Goal: Register for event/course

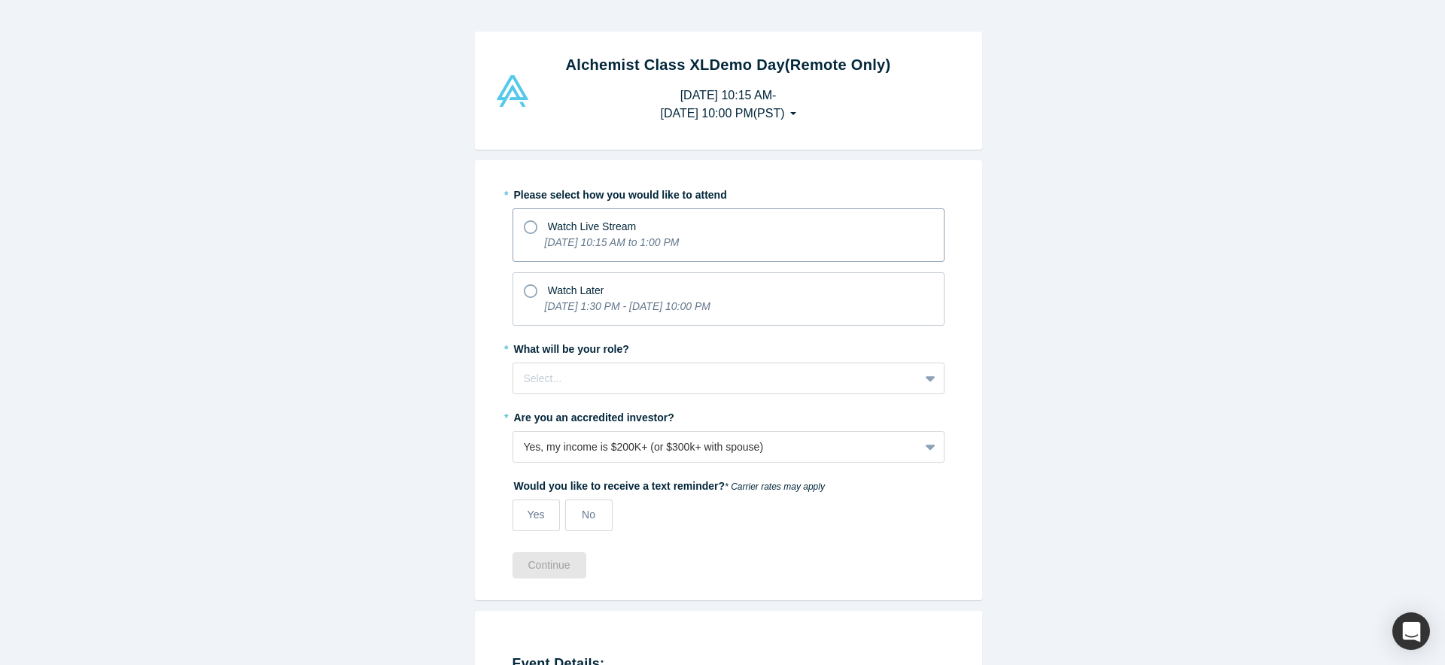
click at [524, 230] on icon at bounding box center [531, 228] width 14 height 14
click at [0, 0] on input "Watch Live Stream [DATE] 10:15 AM to 1:00 PM" at bounding box center [0, 0] width 0 height 0
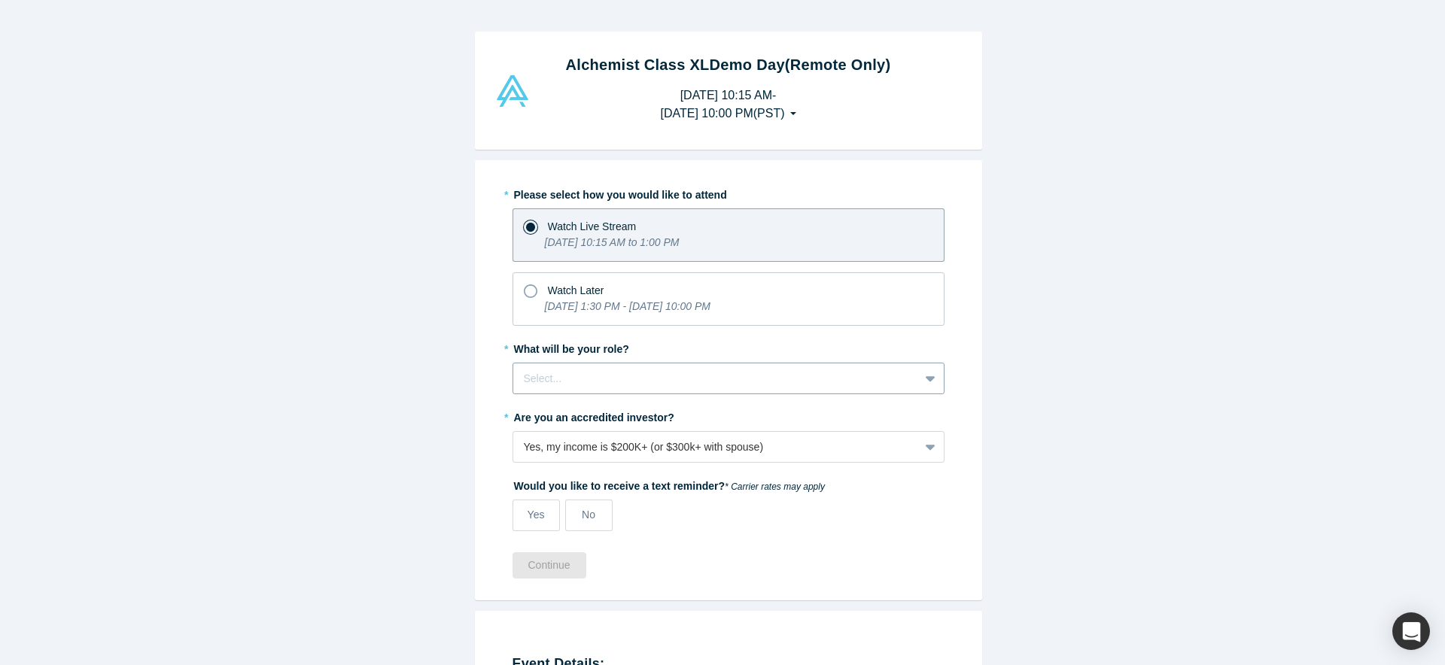
click at [920, 379] on div at bounding box center [932, 378] width 24 height 27
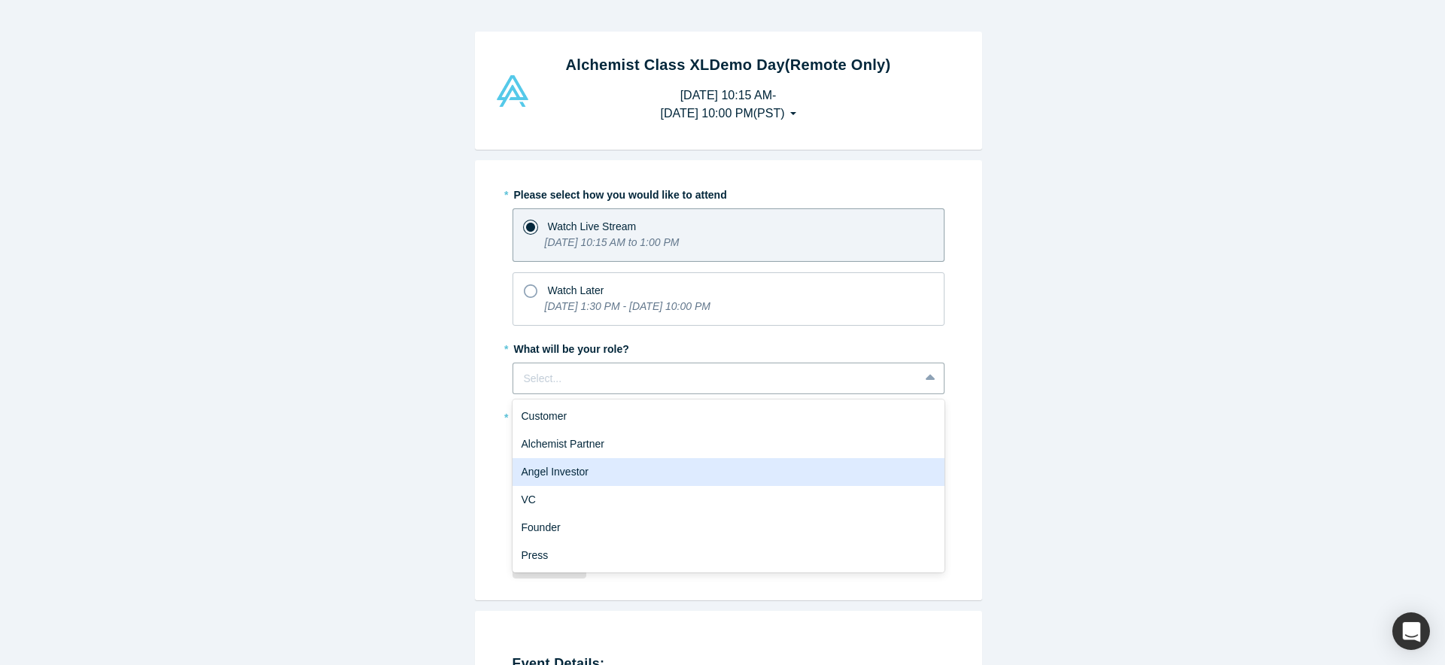
click at [860, 475] on div "Angel Investor" at bounding box center [729, 472] width 432 height 28
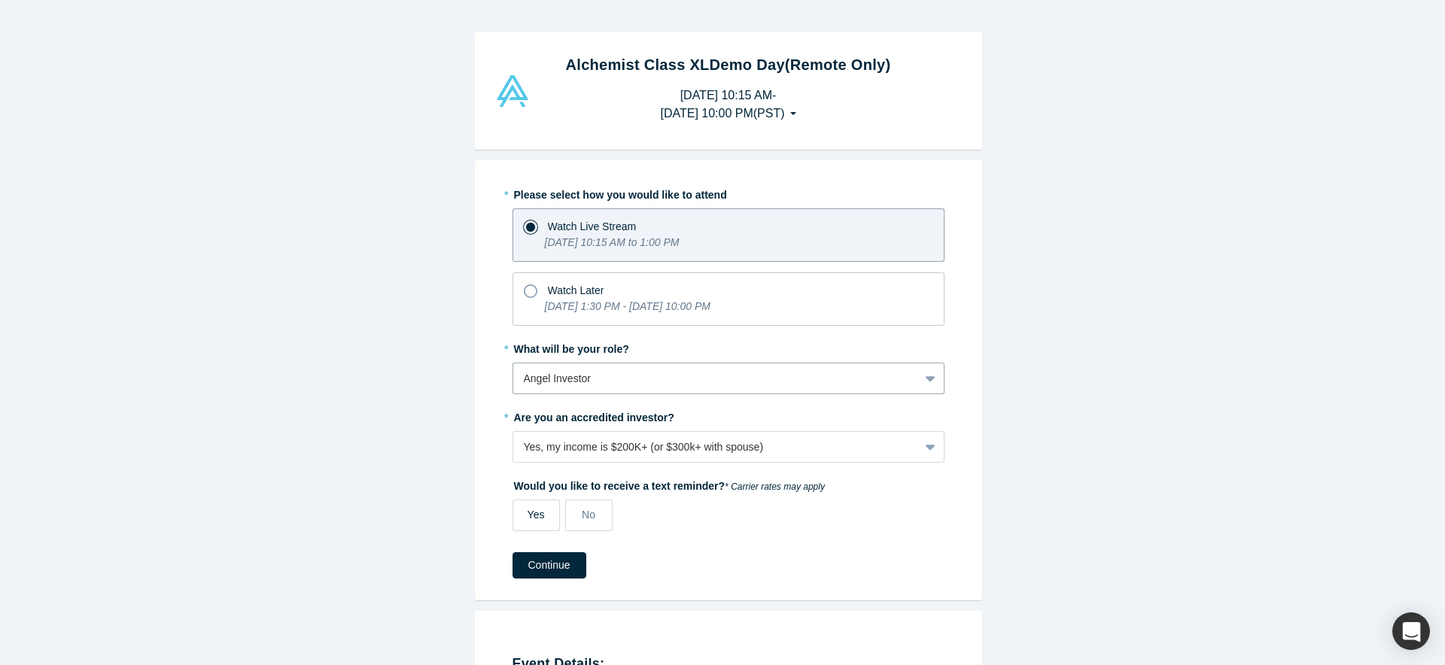
click at [535, 521] on div "Yes" at bounding box center [536, 515] width 17 height 16
click at [0, 0] on input "Yes" at bounding box center [0, 0] width 0 height 0
select select "US"
click at [582, 522] on div "No" at bounding box center [589, 515] width 14 height 16
click at [0, 0] on input "No" at bounding box center [0, 0] width 0 height 0
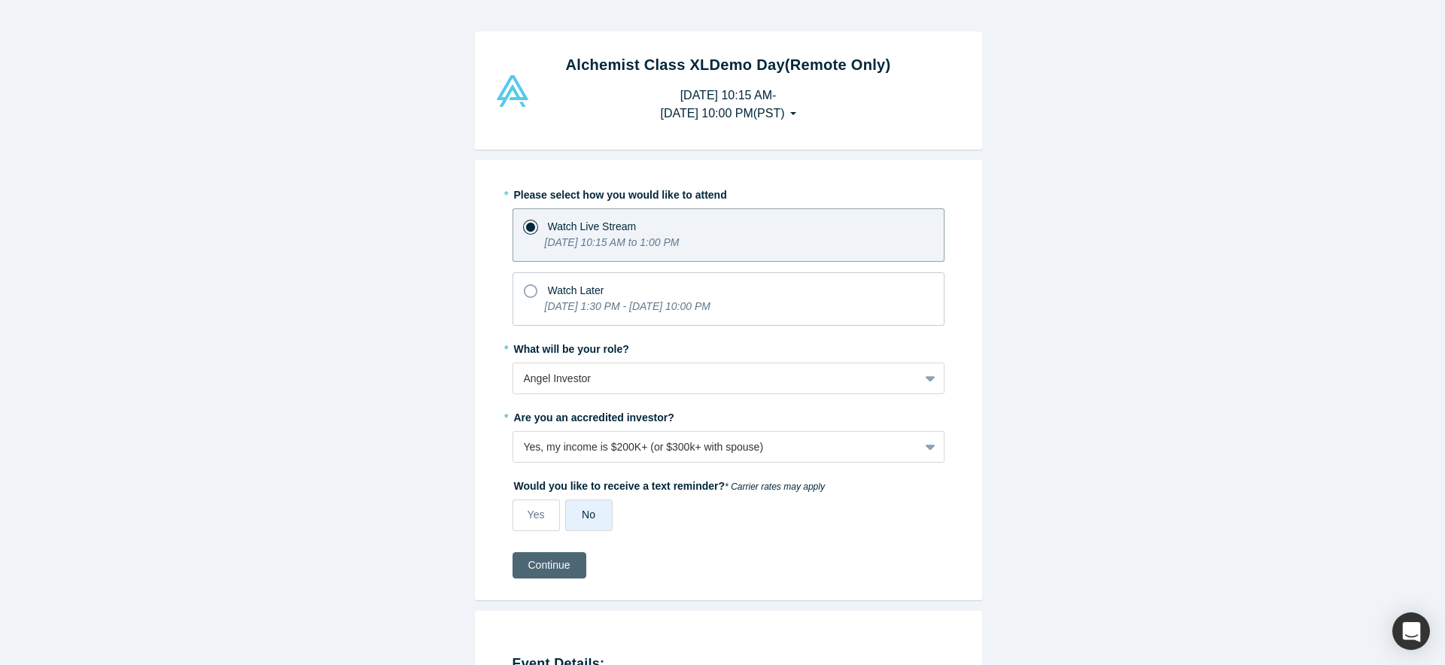
click at [540, 572] on button "Continue" at bounding box center [550, 565] width 74 height 26
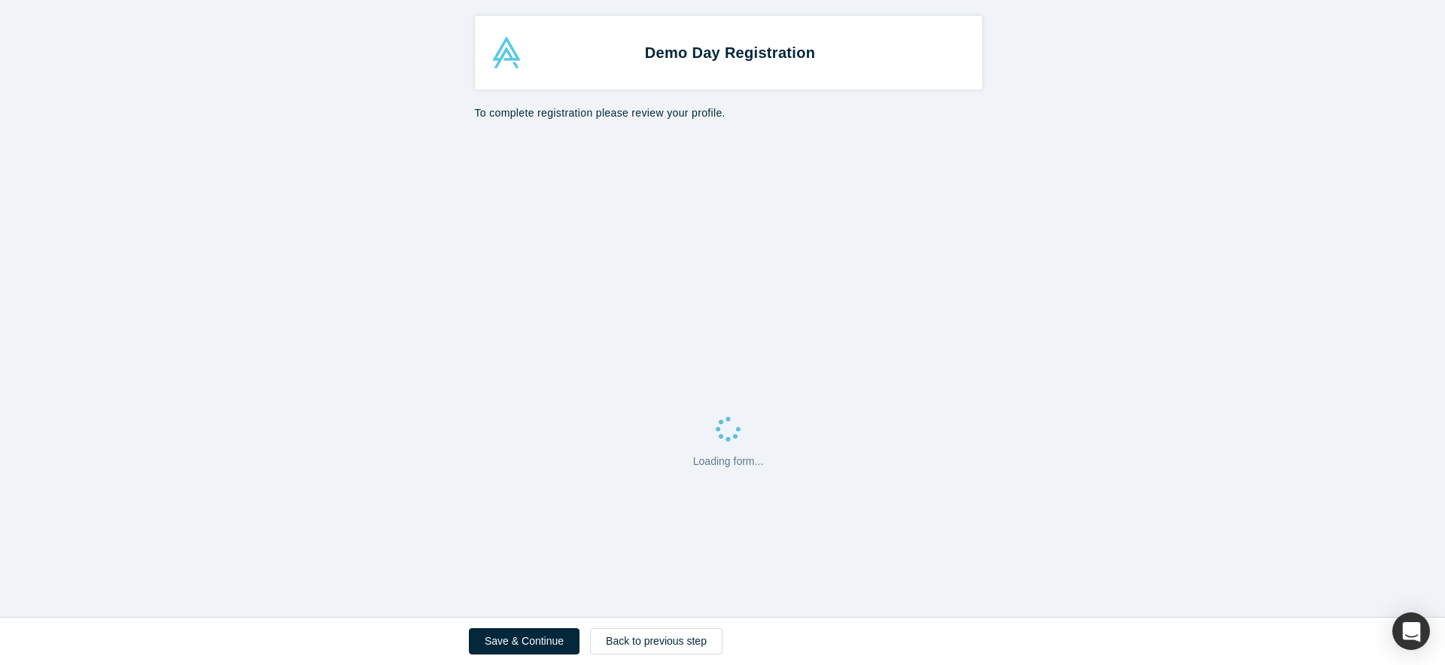
select select "US"
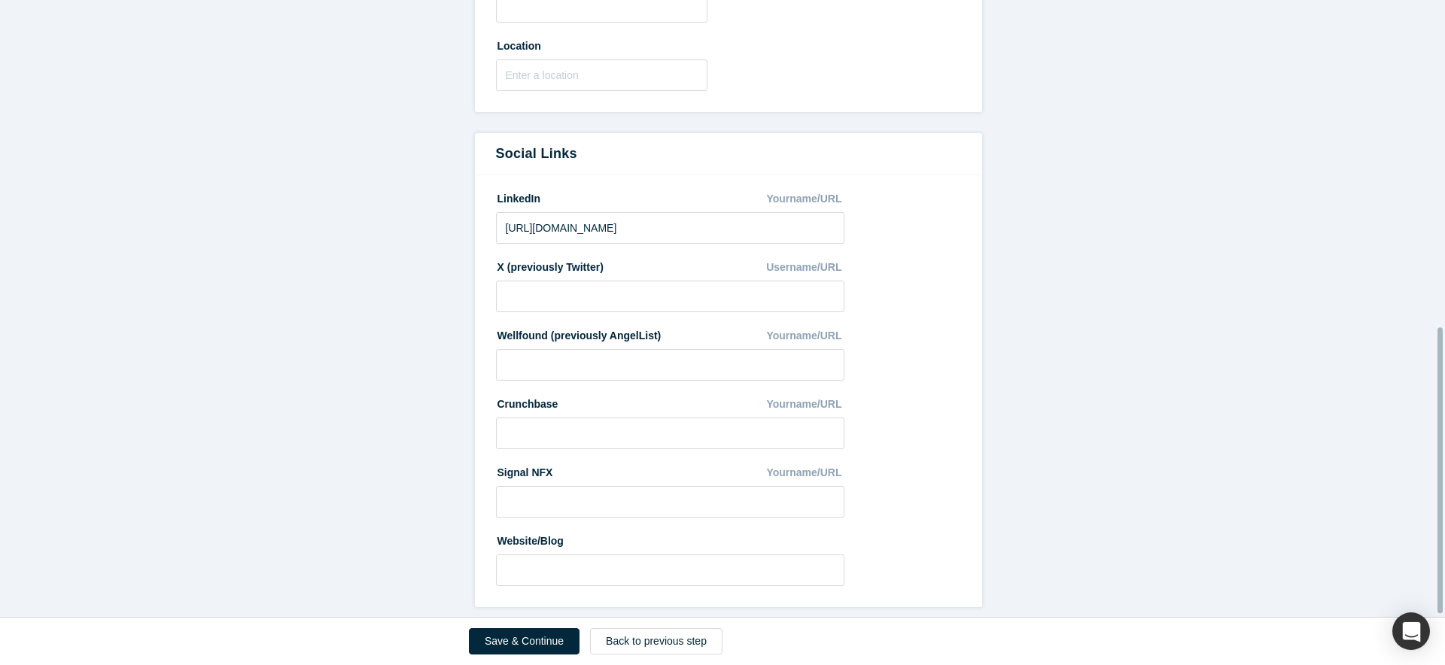
scroll to position [708, 0]
click at [550, 635] on button "Save & Continue" at bounding box center [524, 642] width 111 height 26
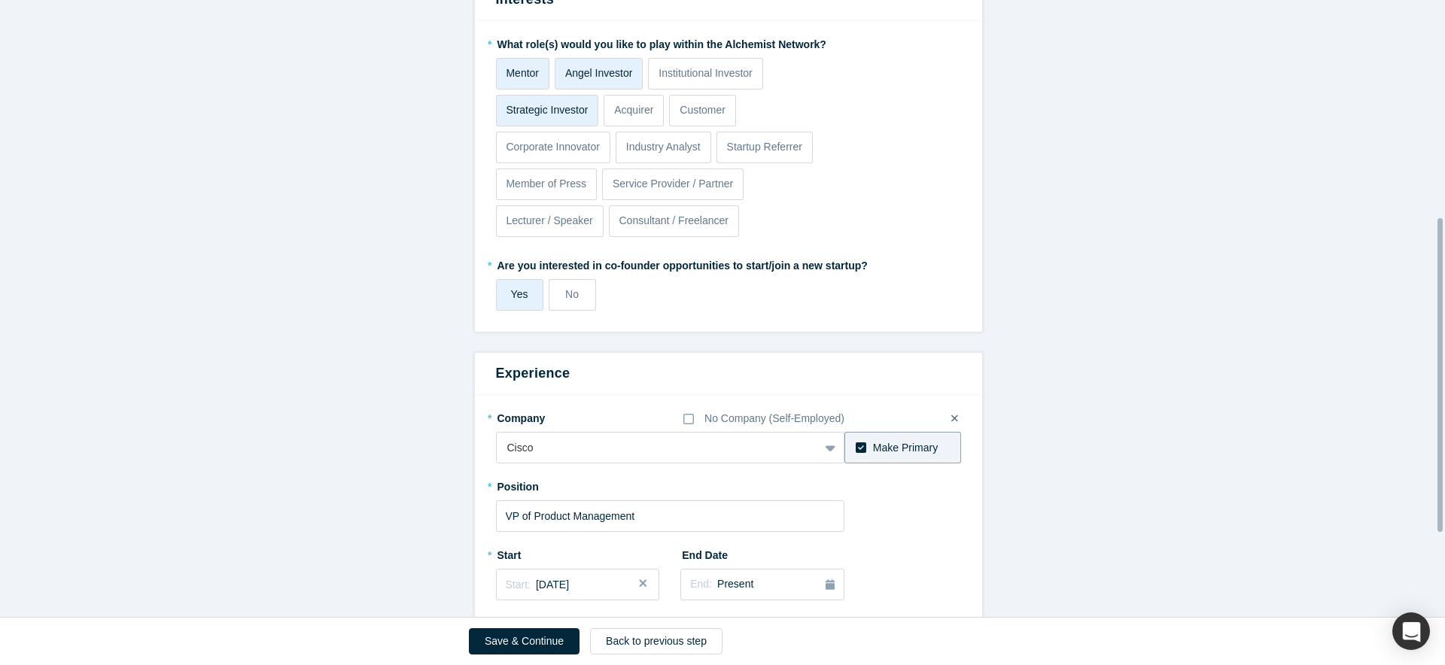
scroll to position [592, 0]
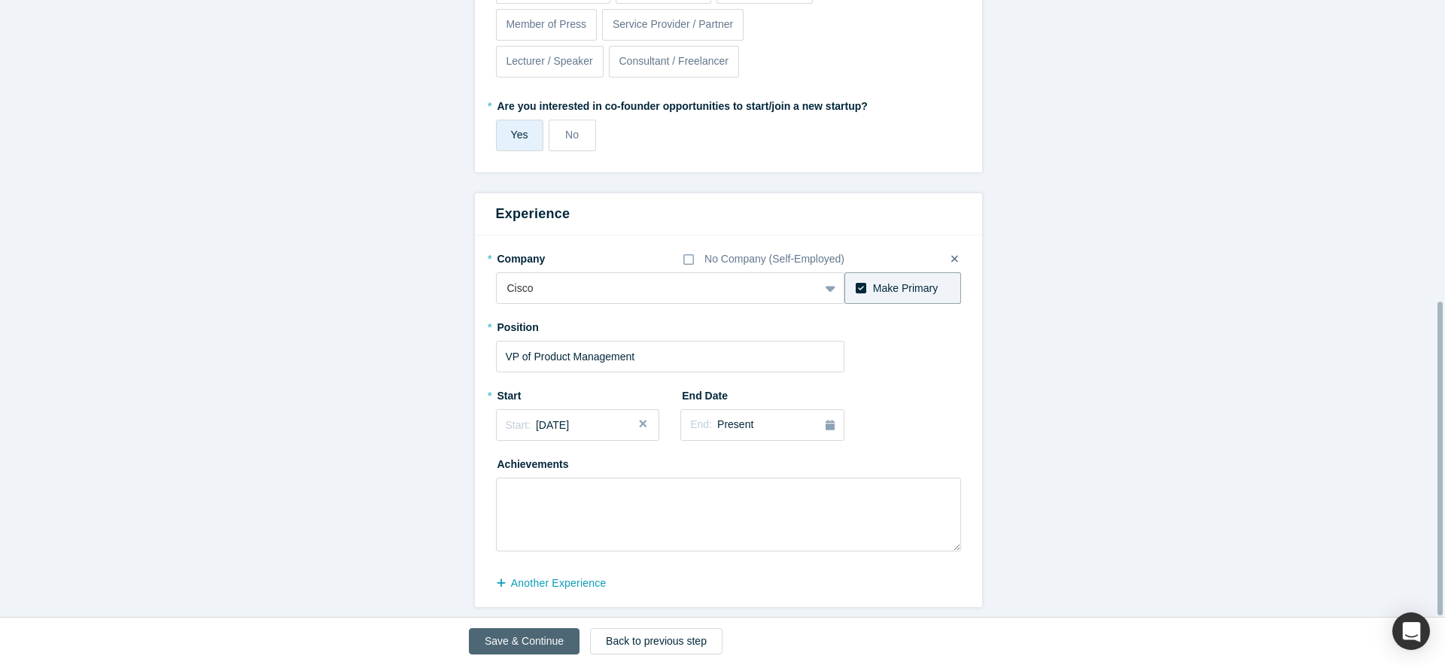
click at [552, 638] on button "Save & Continue" at bounding box center [524, 642] width 111 height 26
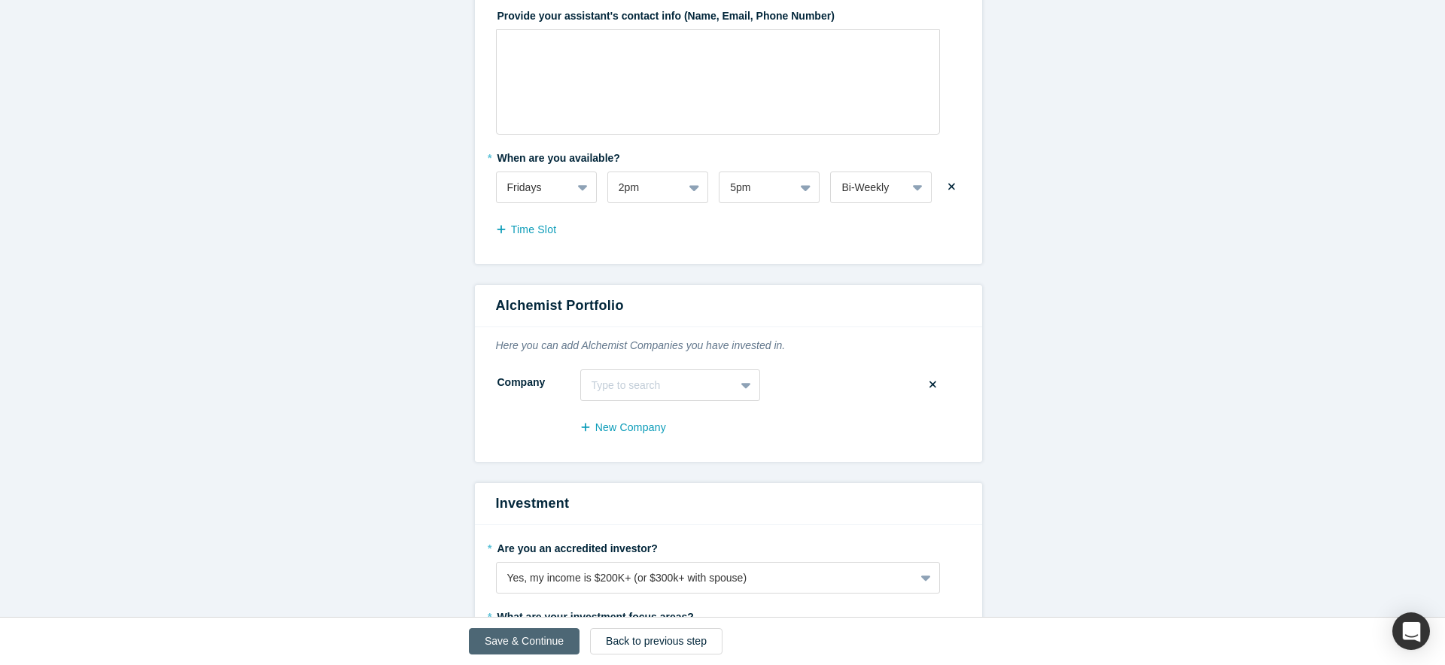
scroll to position [0, 0]
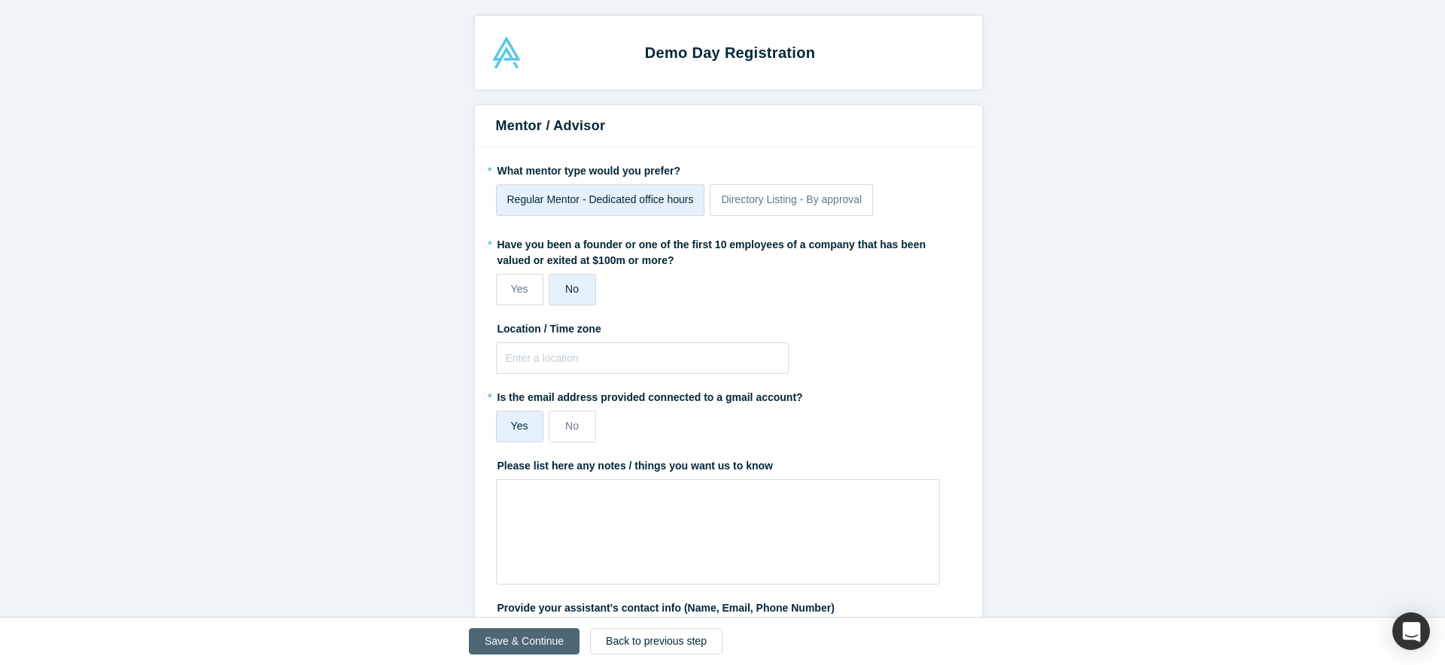
click at [533, 647] on button "Save & Continue" at bounding box center [524, 642] width 111 height 26
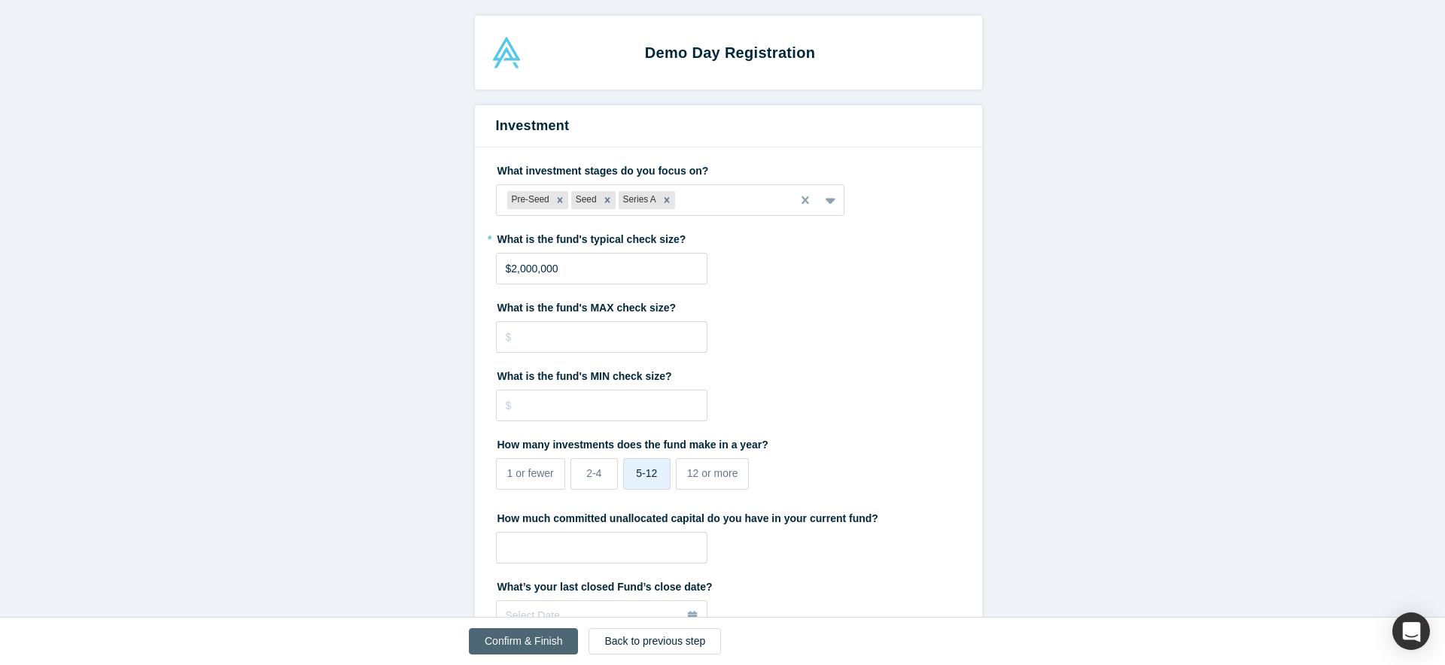
click at [533, 647] on button "Confirm & Finish" at bounding box center [523, 642] width 109 height 26
